Goal: Information Seeking & Learning: Learn about a topic

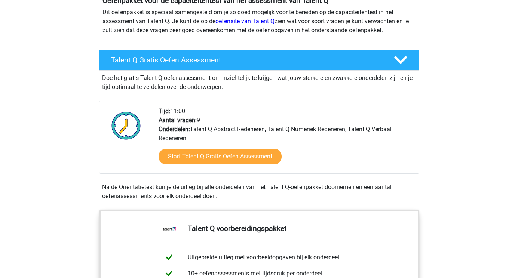
scroll to position [84, 0]
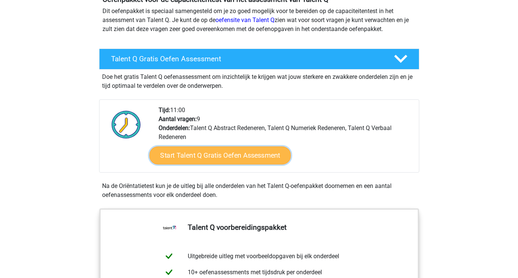
click at [176, 155] on link "Start Talent Q Gratis Oefen Assessment" at bounding box center [219, 156] width 141 height 18
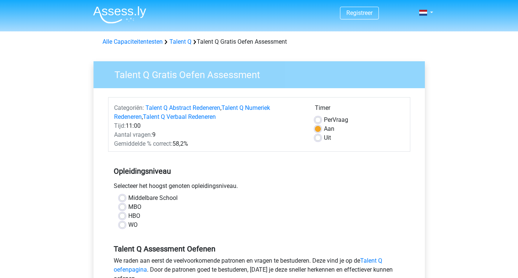
click at [93, 155] on div "Talent Q Gratis Oefen Assessment Categoriën: Talent Q Abstract Redeneren , Tale…" at bounding box center [258, 219] width 343 height 341
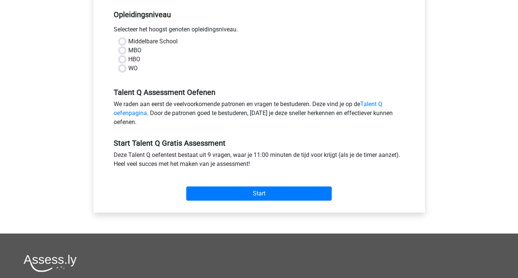
scroll to position [165, 0]
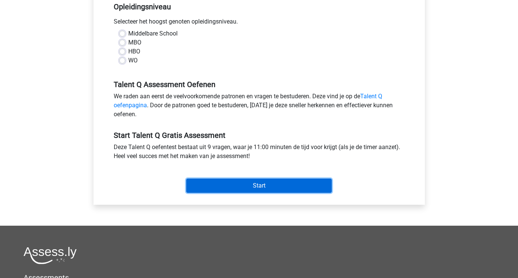
click at [208, 182] on input "Start" at bounding box center [258, 186] width 145 height 14
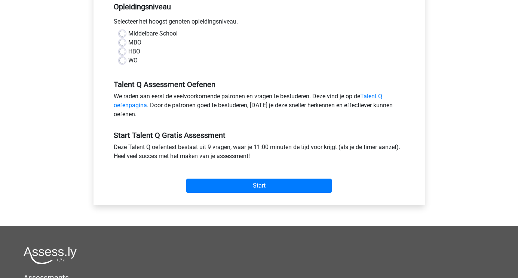
click at [127, 62] on div "WO" at bounding box center [259, 60] width 280 height 9
click at [123, 64] on div "WO" at bounding box center [259, 60] width 280 height 9
click at [128, 58] on label "WO" at bounding box center [132, 60] width 9 height 9
click at [122, 58] on input "WO" at bounding box center [122, 59] width 6 height 7
radio input "true"
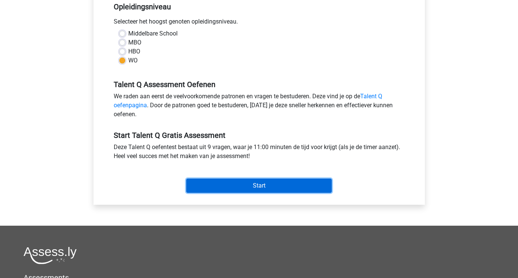
click at [227, 189] on input "Start" at bounding box center [258, 186] width 145 height 14
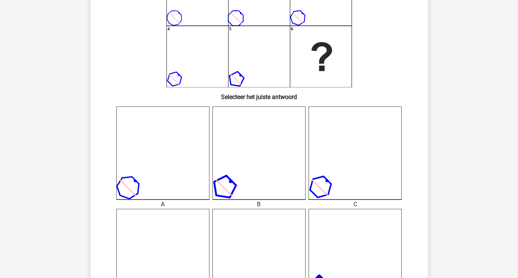
scroll to position [90, 0]
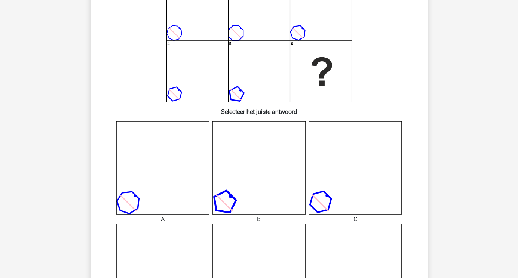
click at [159, 185] on icon at bounding box center [162, 168] width 93 height 93
click at [139, 195] on icon at bounding box center [162, 168] width 93 height 93
drag, startPoint x: 139, startPoint y: 195, endPoint x: 155, endPoint y: 159, distance: 38.7
click at [154, 170] on icon at bounding box center [162, 168] width 93 height 93
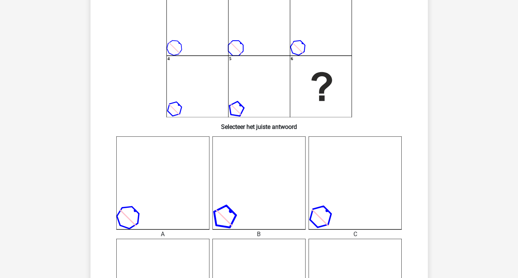
click at [165, 233] on div "A" at bounding box center [163, 234] width 104 height 9
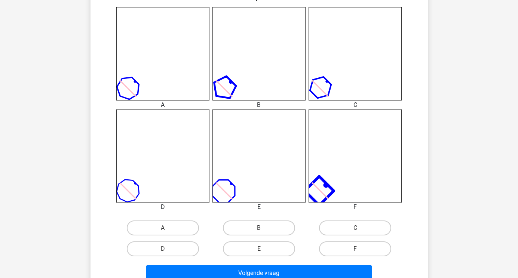
scroll to position [209, 0]
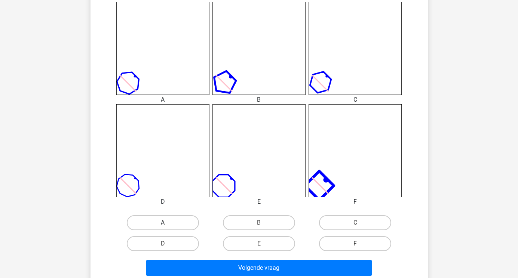
click at [147, 223] on label "A" at bounding box center [163, 222] width 72 height 15
click at [163, 223] on input "A" at bounding box center [165, 225] width 5 height 5
radio input "true"
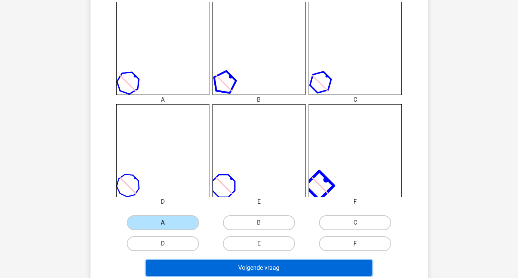
click at [216, 265] on button "Volgende vraag" at bounding box center [259, 268] width 226 height 16
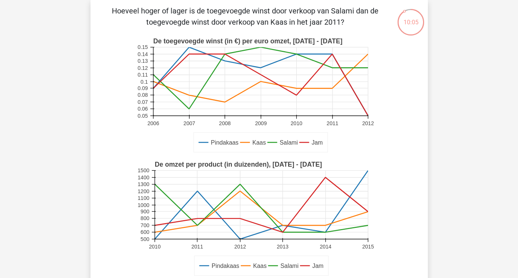
scroll to position [34, 0]
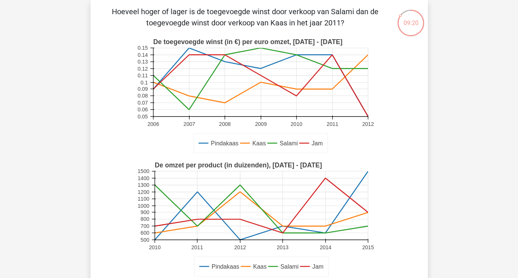
click at [101, 85] on div "Hoeveel hoger of lager is de toegevoegde winst door verkoop van Salami dan de t…" at bounding box center [258, 185] width 331 height 358
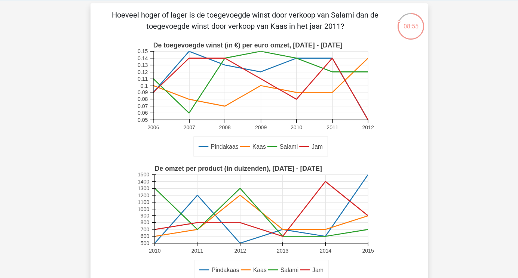
scroll to position [33, 0]
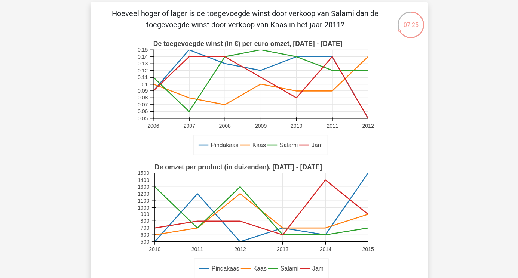
click at [436, 159] on div "Registreer" at bounding box center [259, 277] width 518 height 620
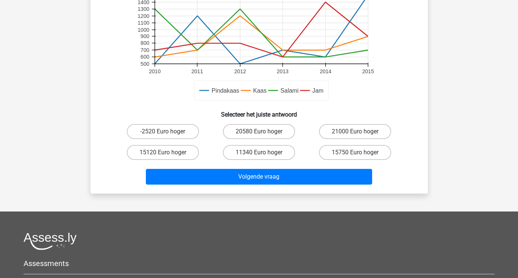
scroll to position [212, 0]
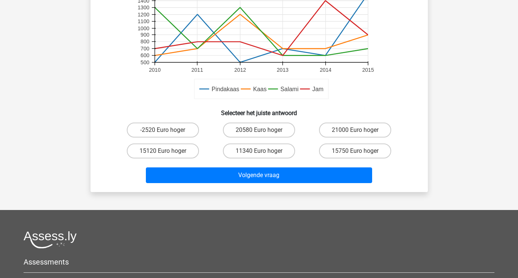
click at [315, 107] on h6 "Selecteer het juiste antwoord" at bounding box center [258, 110] width 313 height 13
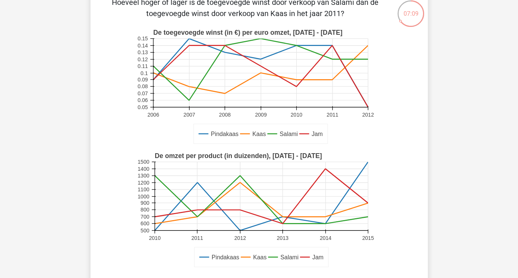
scroll to position [33, 0]
